Goal: Communication & Community: Answer question/provide support

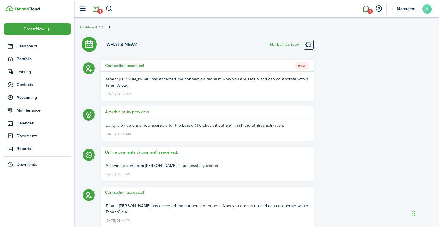
click at [368, 7] on link "1" at bounding box center [365, 8] width 11 height 15
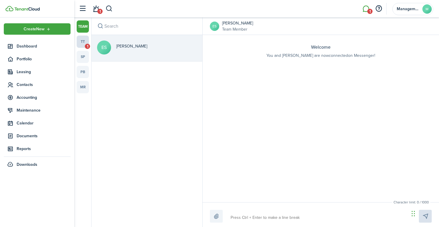
click at [82, 45] on link "tt 1" at bounding box center [83, 42] width 12 height 12
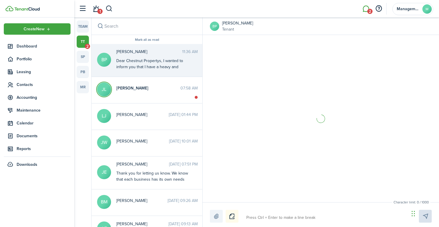
scroll to position [829, 0]
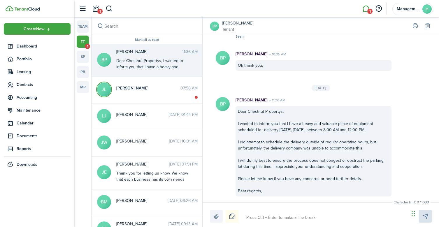
click at [365, 8] on li "1" at bounding box center [365, 8] width 13 height 15
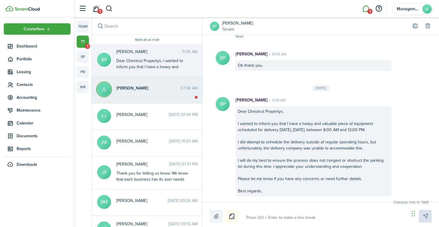
click at [165, 94] on messenger-thread-item "[PERSON_NAME] 07:58 AM" at bounding box center [147, 90] width 111 height 27
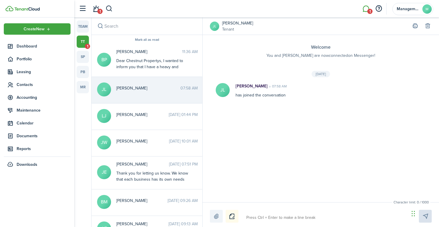
click at [365, 8] on li "1" at bounding box center [365, 8] width 13 height 15
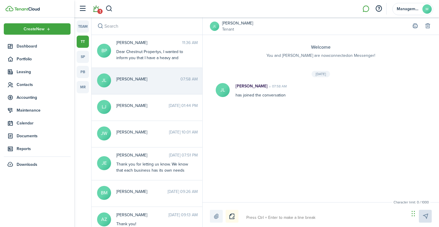
click at [95, 10] on link "1" at bounding box center [95, 8] width 11 height 15
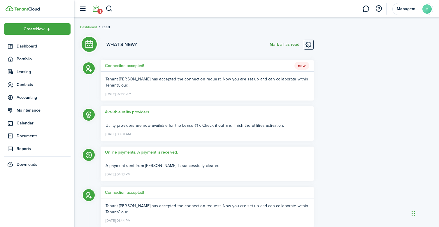
click at [287, 44] on button "Mark all as read" at bounding box center [285, 45] width 30 height 10
click at [95, 13] on li "1" at bounding box center [95, 8] width 13 height 15
